Goal: Task Accomplishment & Management: Manage account settings

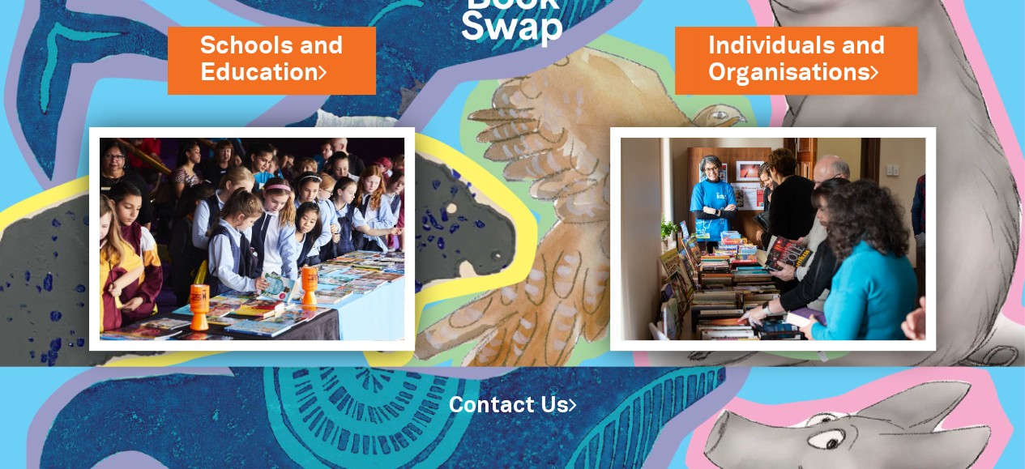
scroll to position [147, 0]
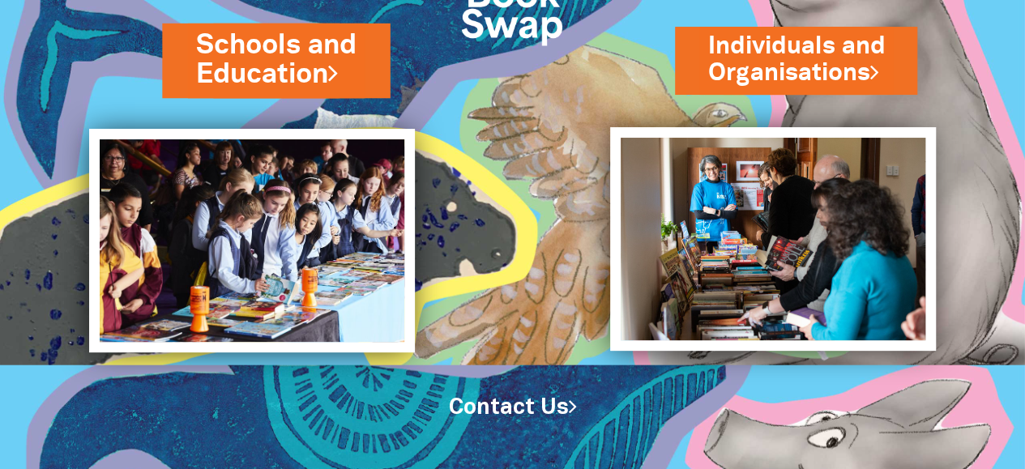
click at [258, 61] on link "Schools and Education" at bounding box center [276, 60] width 160 height 68
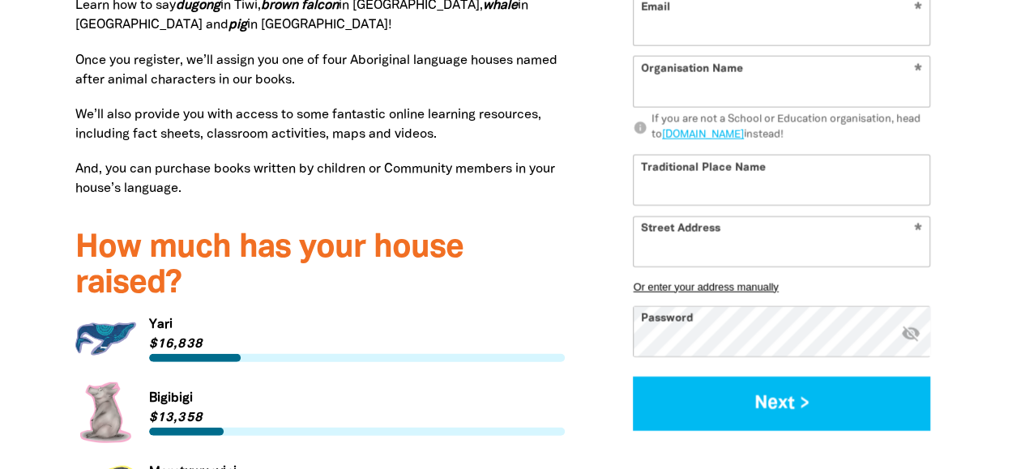
scroll to position [2107, 0]
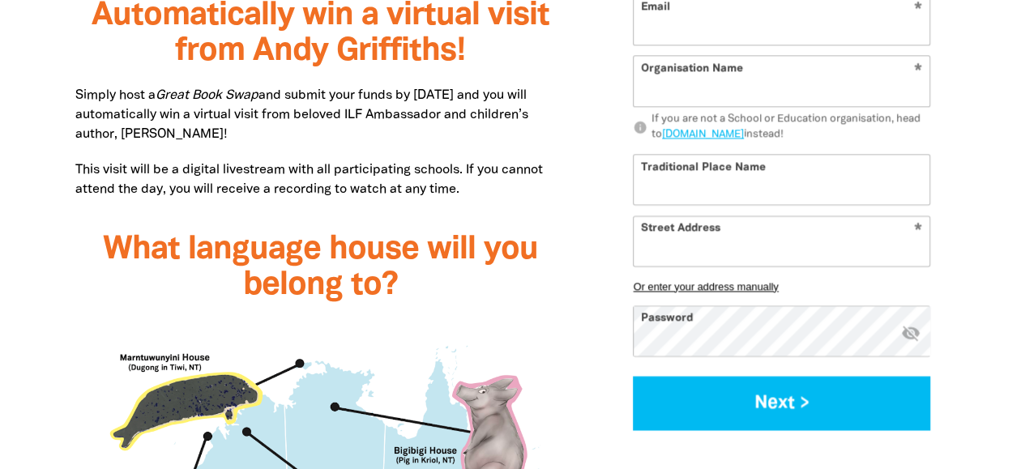
scroll to position [1540, 0]
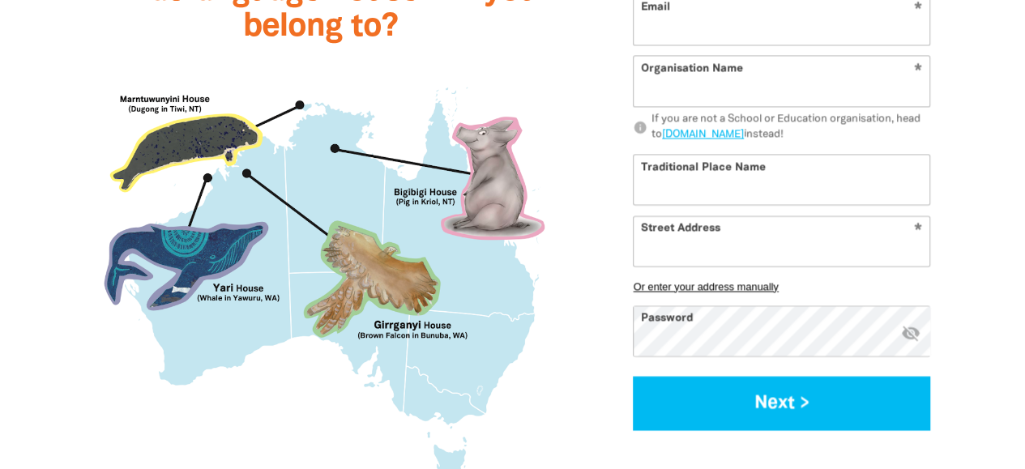
click at [465, 264] on img at bounding box center [320, 277] width 490 height 431
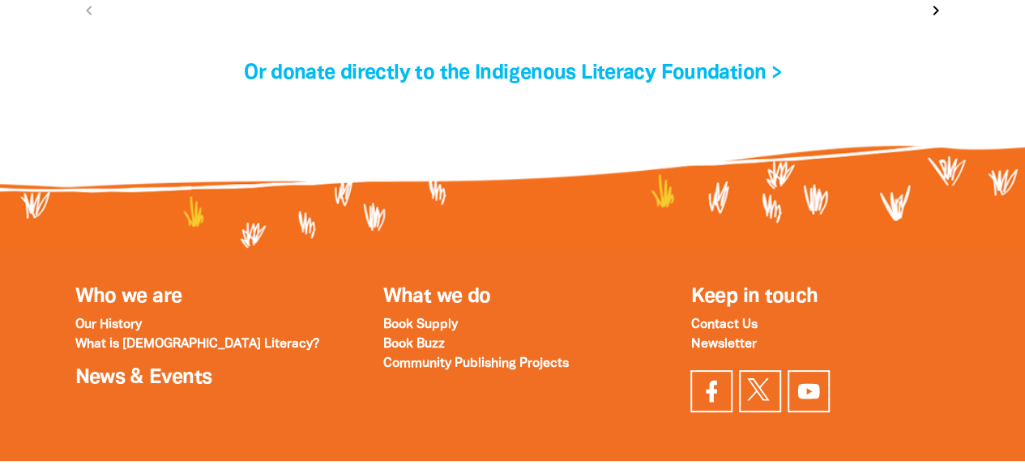
scroll to position [5834, 0]
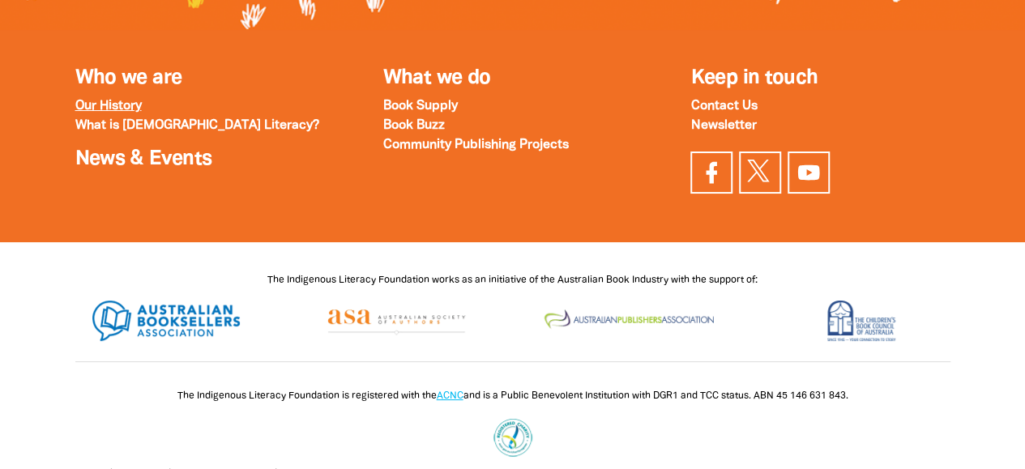
click at [122, 100] on strong "Our History" at bounding box center [108, 105] width 66 height 11
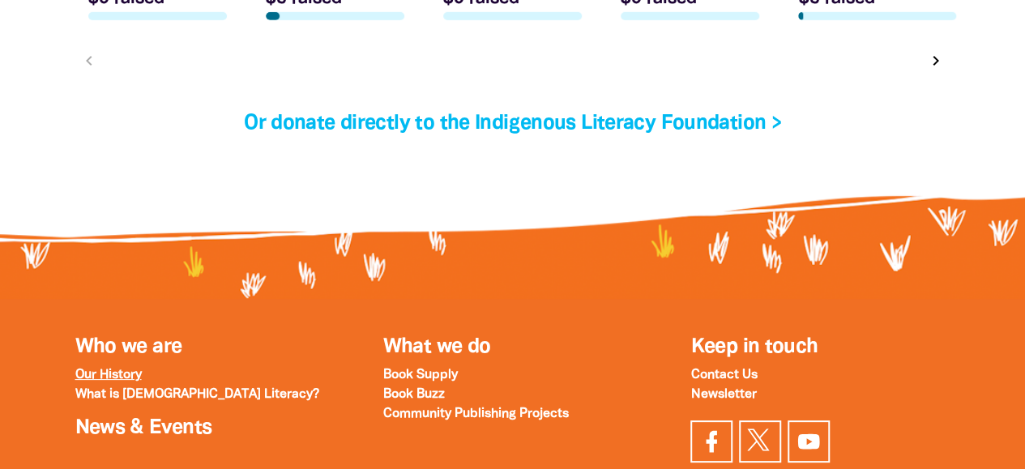
scroll to position [5591, 0]
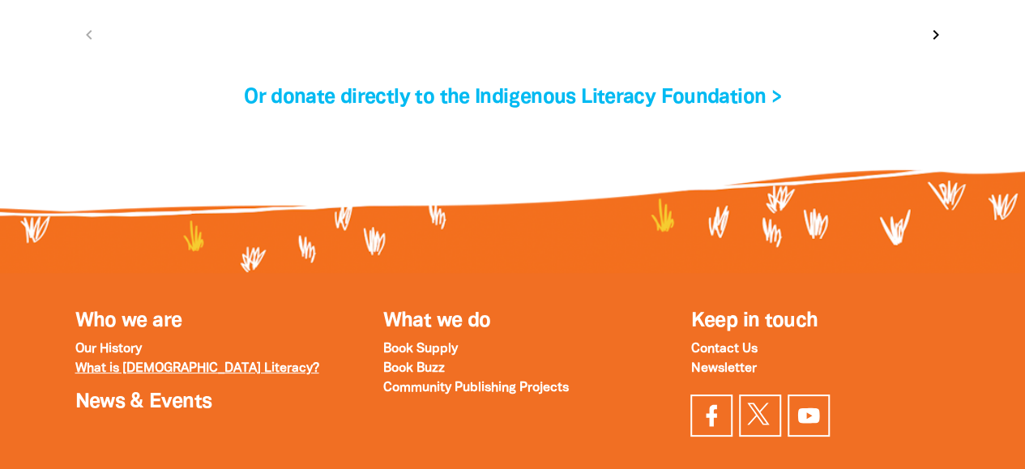
click at [182, 363] on strong "What is [DEMOGRAPHIC_DATA] Literacy?" at bounding box center [197, 368] width 244 height 11
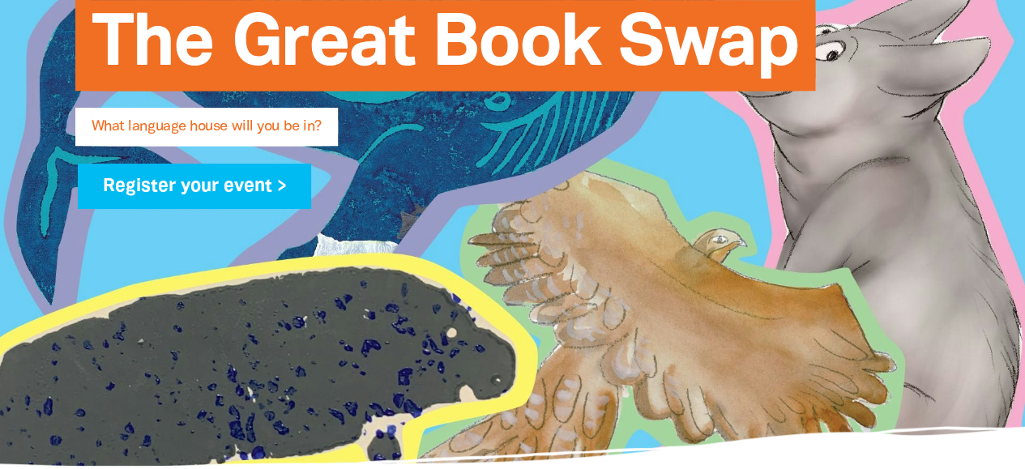
scroll to position [0, 0]
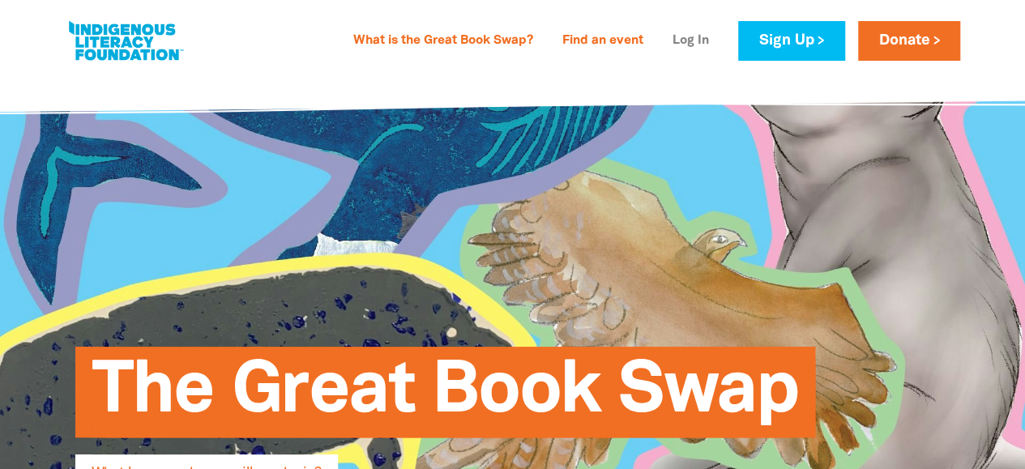
click at [685, 35] on link "Log In" at bounding box center [691, 41] width 56 height 26
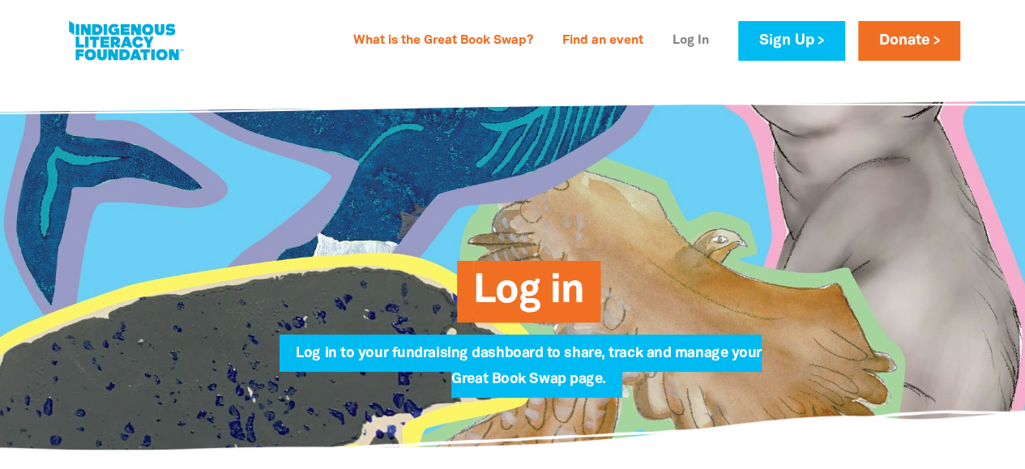
click at [688, 47] on link "Log In" at bounding box center [691, 41] width 56 height 26
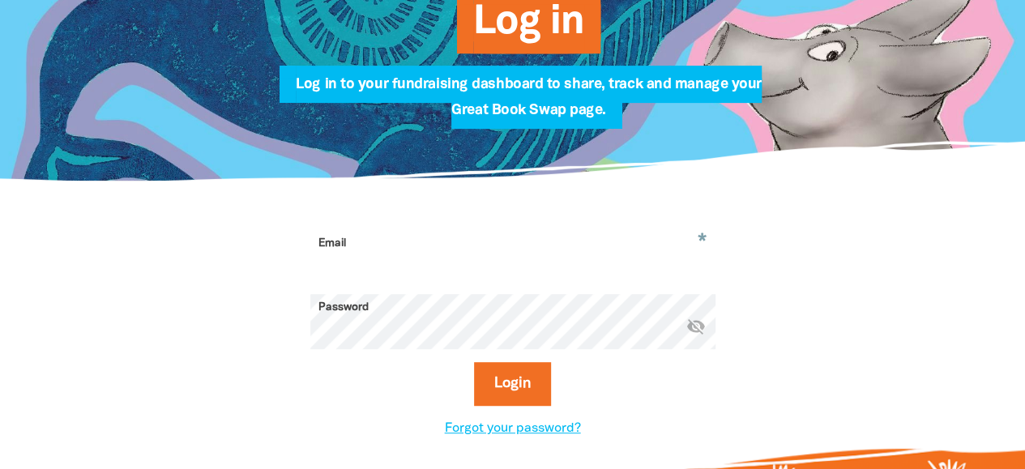
scroll to position [324, 0]
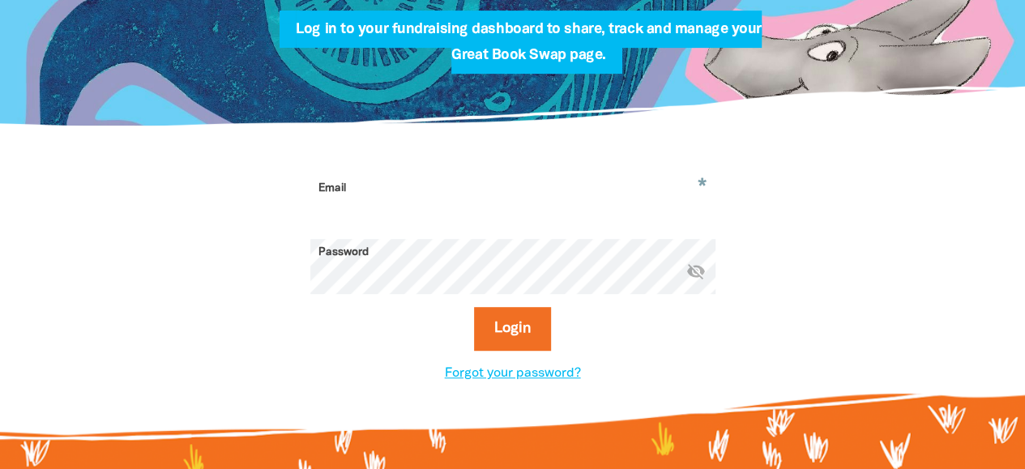
click at [451, 192] on input "Email" at bounding box center [512, 200] width 405 height 51
type input "[EMAIL_ADDRESS][DOMAIN_NAME]"
drag, startPoint x: 340, startPoint y: 298, endPoint x: 694, endPoint y: 275, distance: 355.7
click at [694, 275] on icon "visibility_off" at bounding box center [695, 270] width 19 height 19
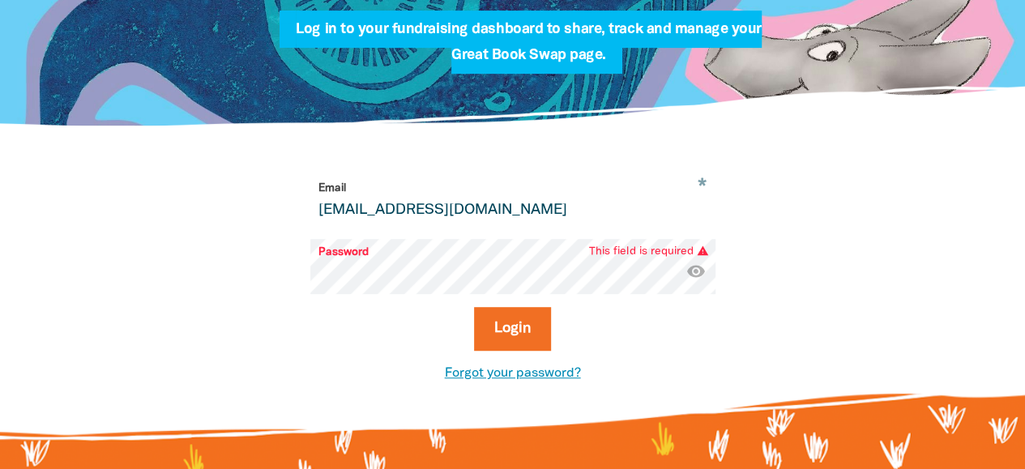
click at [502, 375] on link "Forgot your password?" at bounding box center [513, 373] width 136 height 11
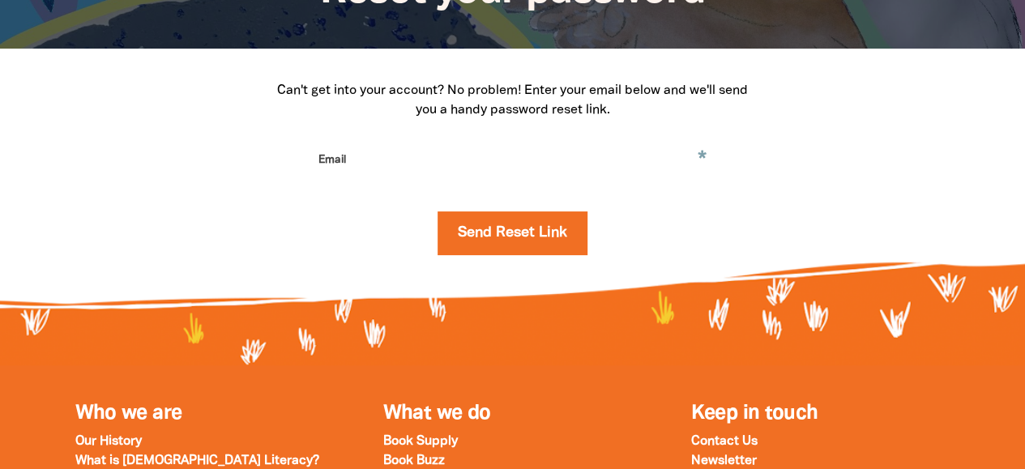
scroll to position [243, 0]
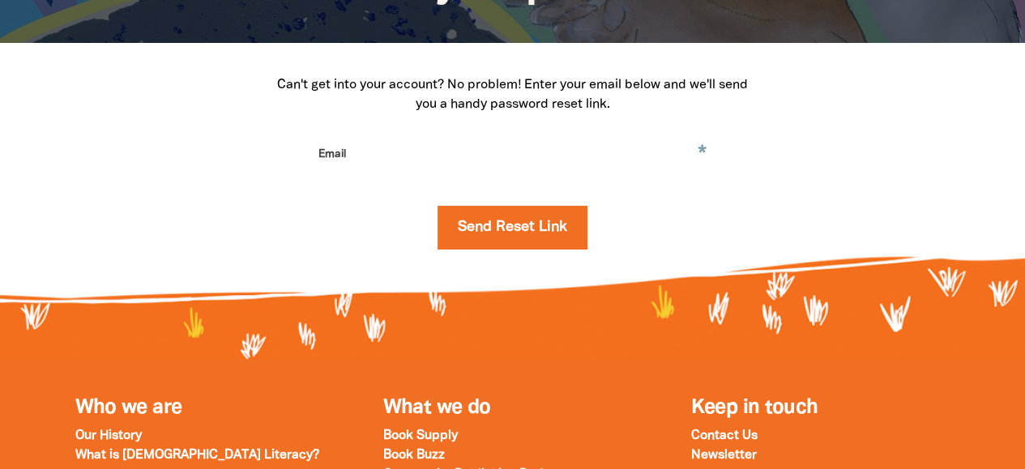
click at [443, 150] on input "Email" at bounding box center [512, 166] width 405 height 51
type input "[EMAIL_ADDRESS][DOMAIN_NAME]"
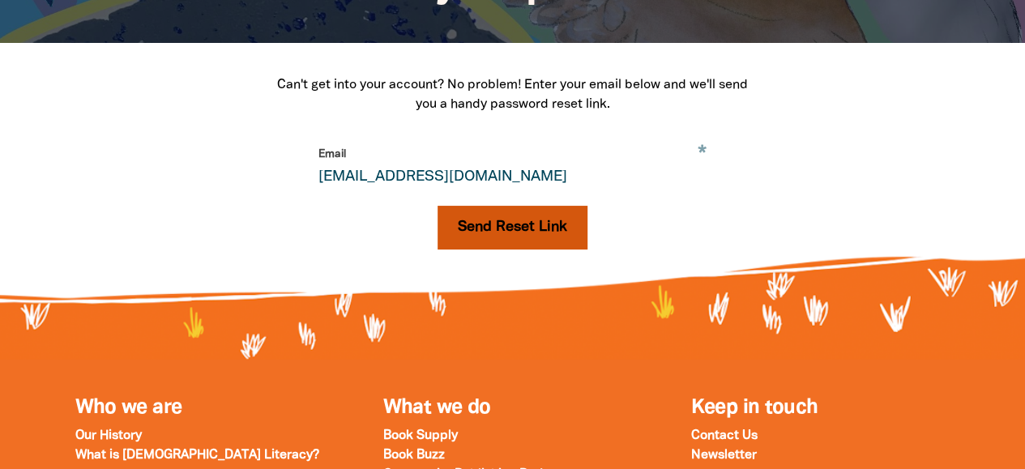
click at [509, 228] on button "Send Reset Link" at bounding box center [513, 228] width 150 height 44
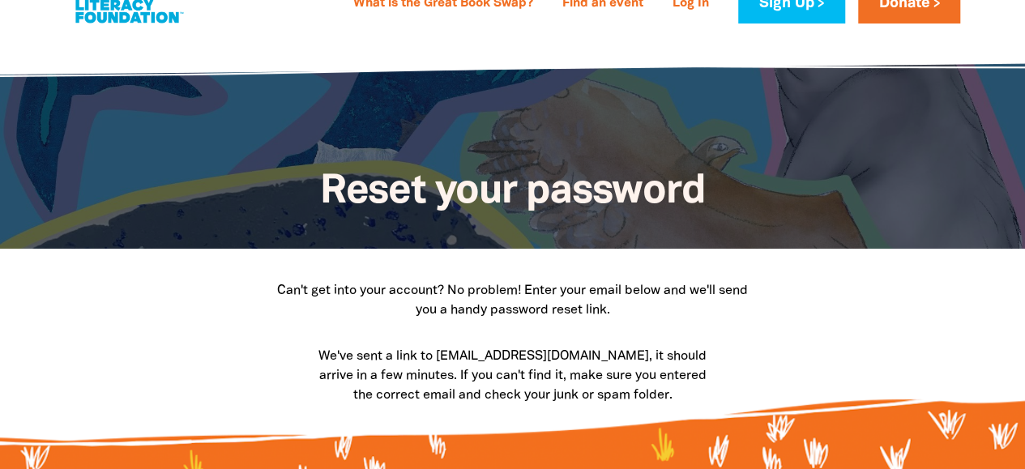
scroll to position [0, 0]
